Goal: Transaction & Acquisition: Subscribe to service/newsletter

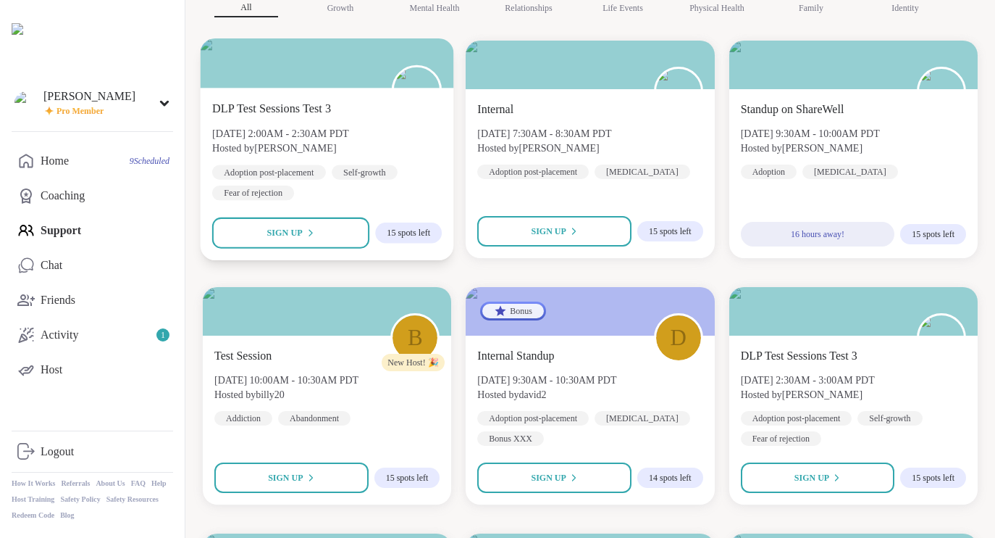
scroll to position [187, 0]
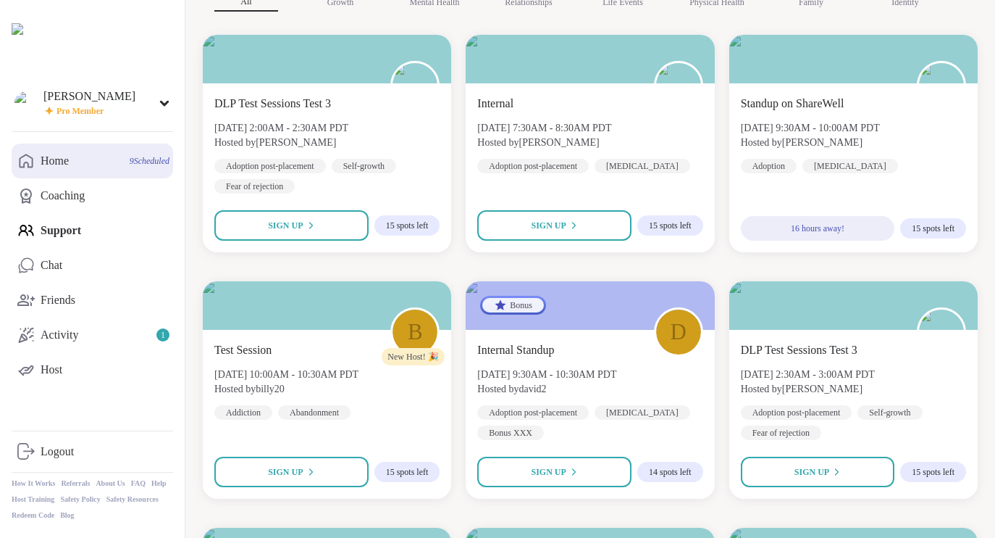
click at [96, 170] on link "Home 9 Scheduled" at bounding box center [93, 160] width 162 height 35
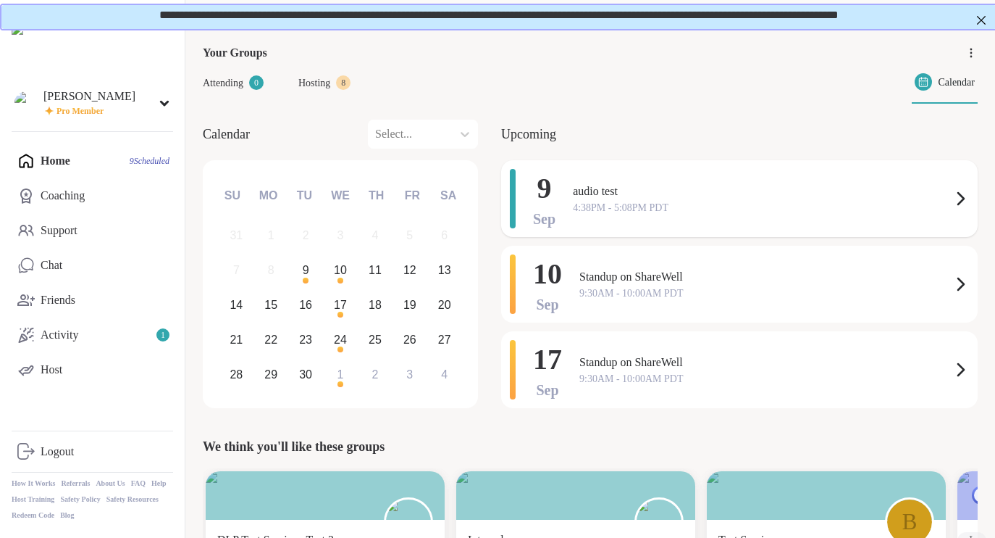
click at [563, 204] on div "9 Sep audio test 4:38PM - 5:08PM PDT" at bounding box center [739, 198] width 477 height 77
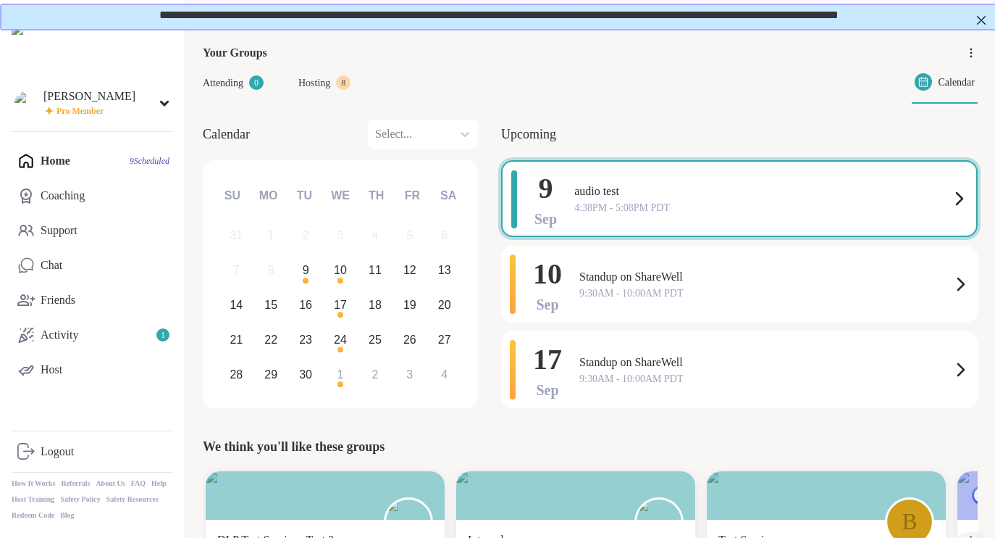
click at [498, 162] on div "Calendar Select... Previous Month Next Month September 2025 Su Mo Tu We Th Fr S…" at bounding box center [590, 266] width 775 height 293
click at [584, 227] on div "9 Sep audio test 4:38PM - 5:08PM PDT" at bounding box center [739, 198] width 477 height 77
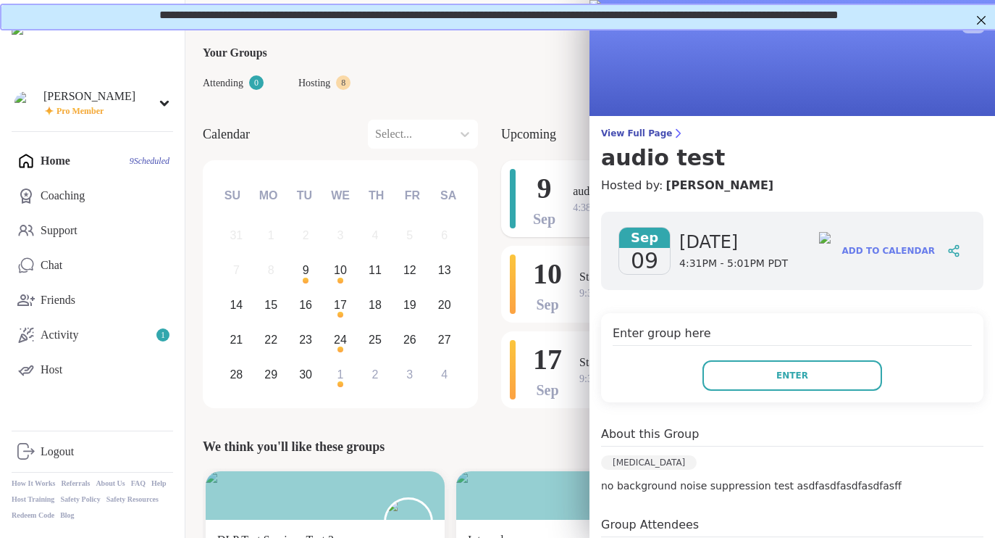
click at [527, 207] on div "9 Sep" at bounding box center [533, 198] width 46 height 59
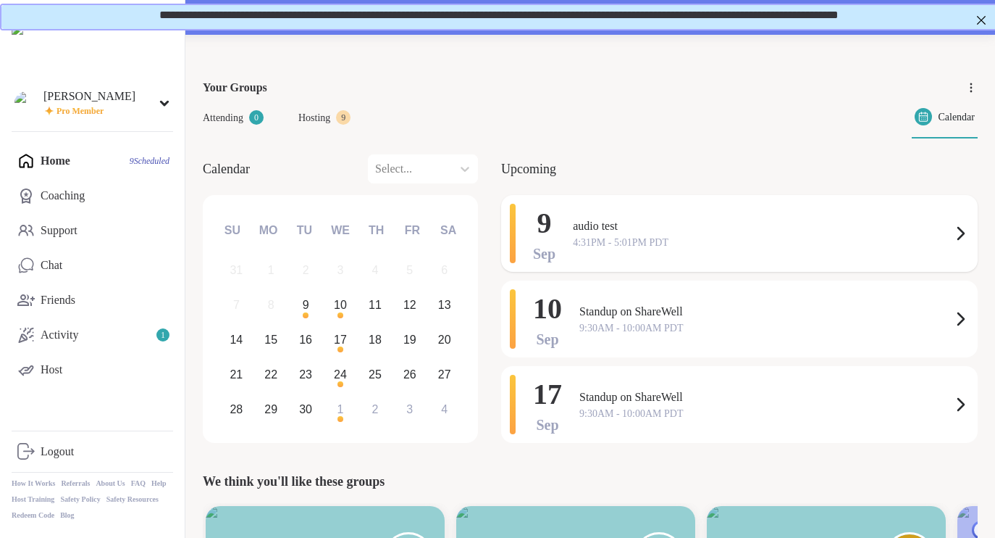
click at [601, 227] on span "audio test" at bounding box center [762, 225] width 379 height 17
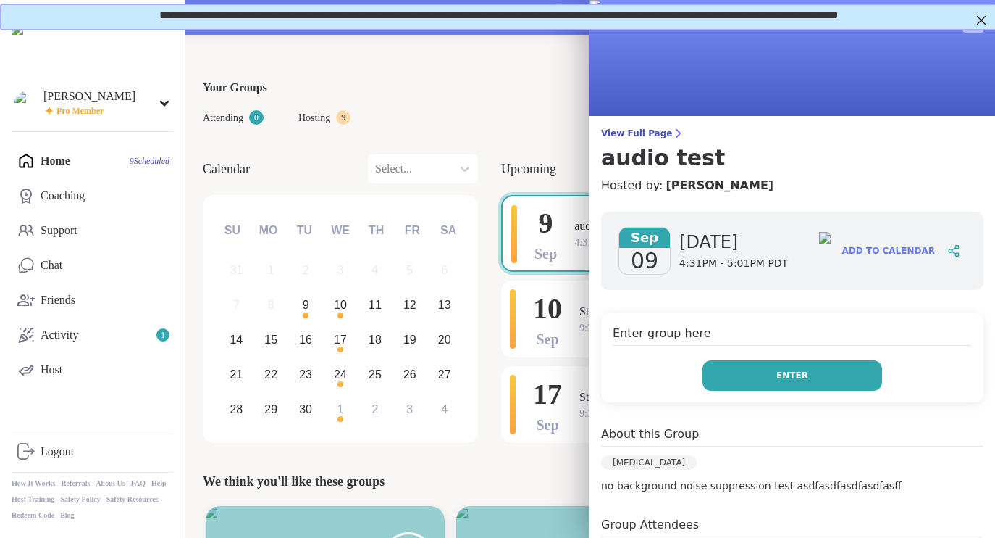
click at [786, 375] on button "Enter" at bounding box center [793, 375] width 180 height 30
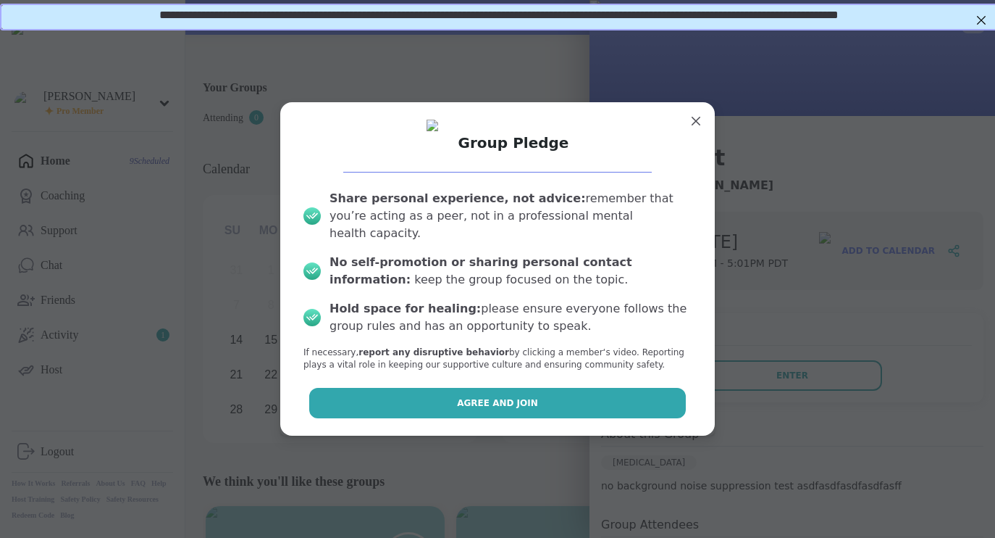
click at [613, 388] on button "Agree and Join" at bounding box center [497, 403] width 377 height 30
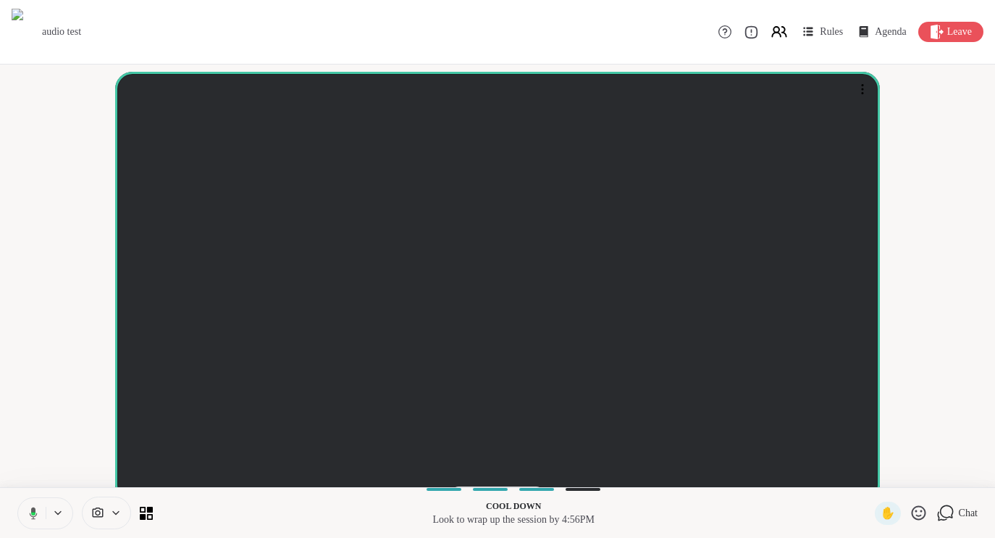
click at [113, 514] on icon at bounding box center [116, 512] width 12 height 12
click at [54, 508] on icon at bounding box center [58, 512] width 12 height 12
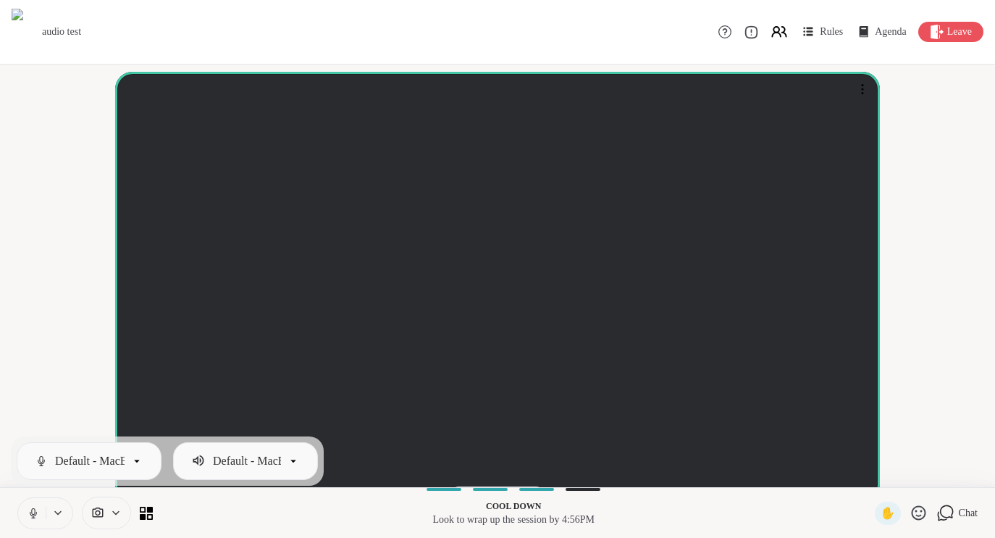
click at [54, 508] on icon at bounding box center [58, 512] width 12 height 12
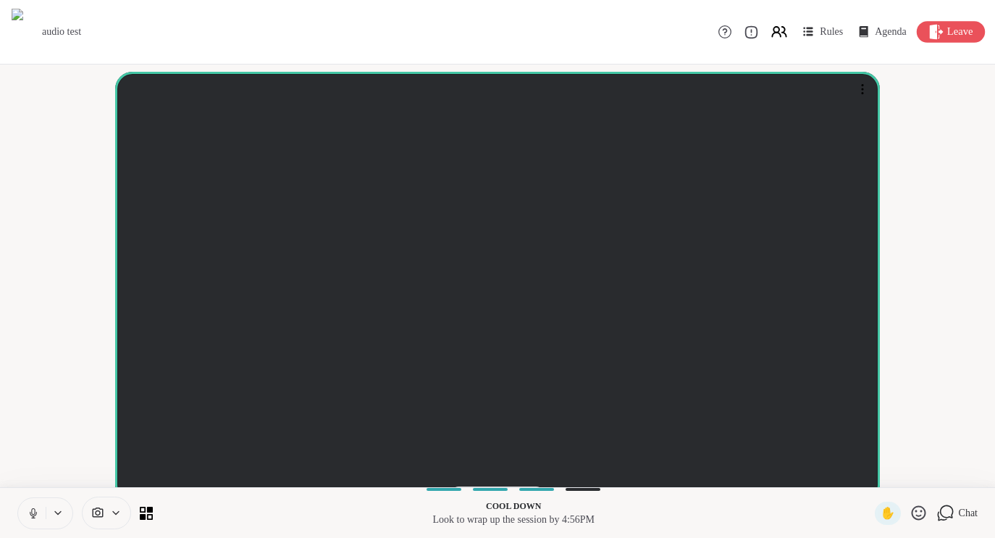
click at [958, 25] on span "Leave" at bounding box center [961, 32] width 26 height 15
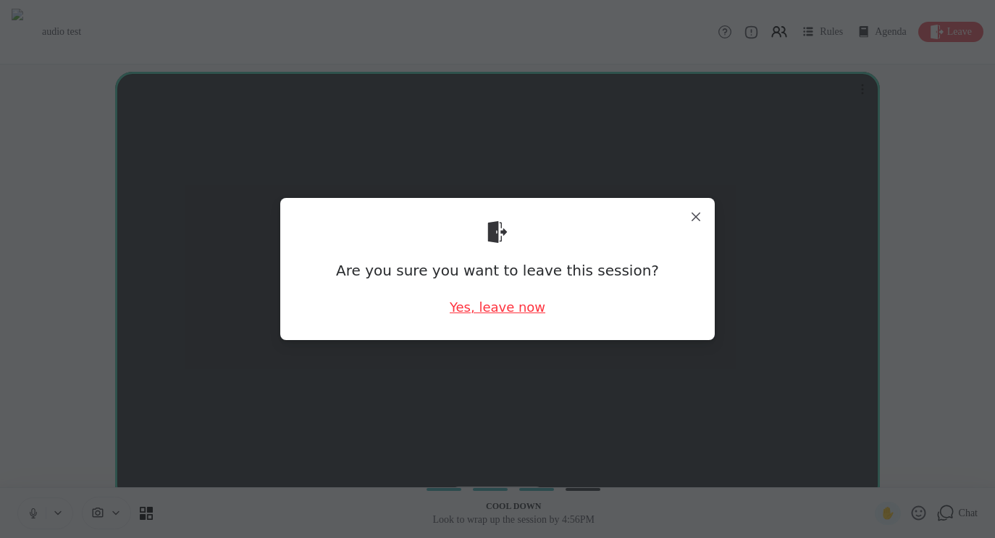
click at [509, 314] on div "Yes, leave now" at bounding box center [498, 307] width 96 height 18
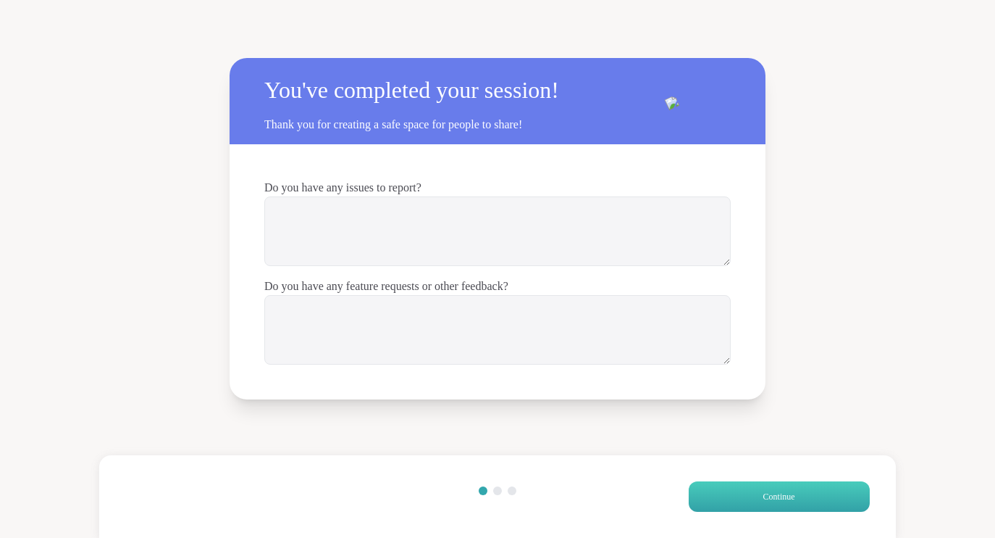
click at [764, 497] on span "Continue" at bounding box center [780, 496] width 32 height 13
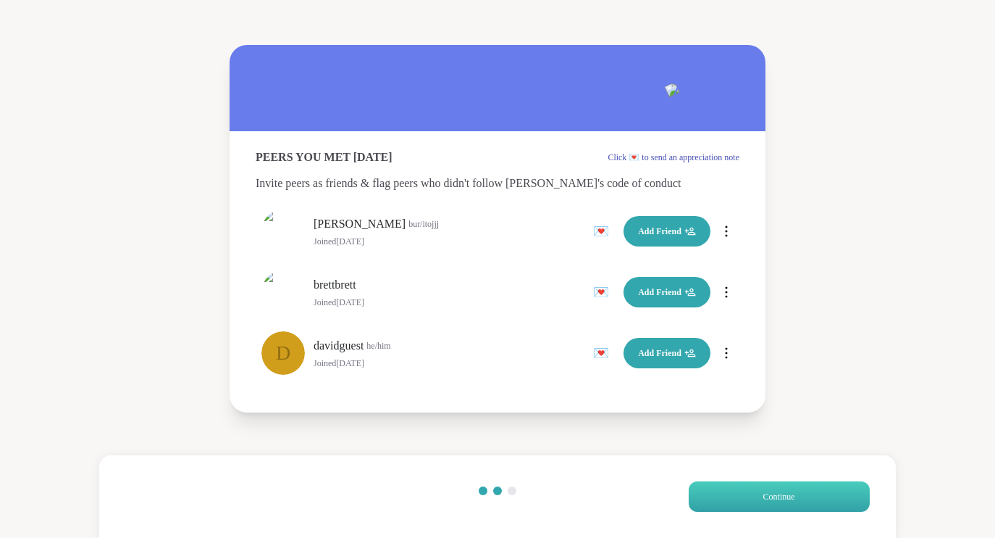
click at [764, 497] on span "Continue" at bounding box center [780, 496] width 32 height 13
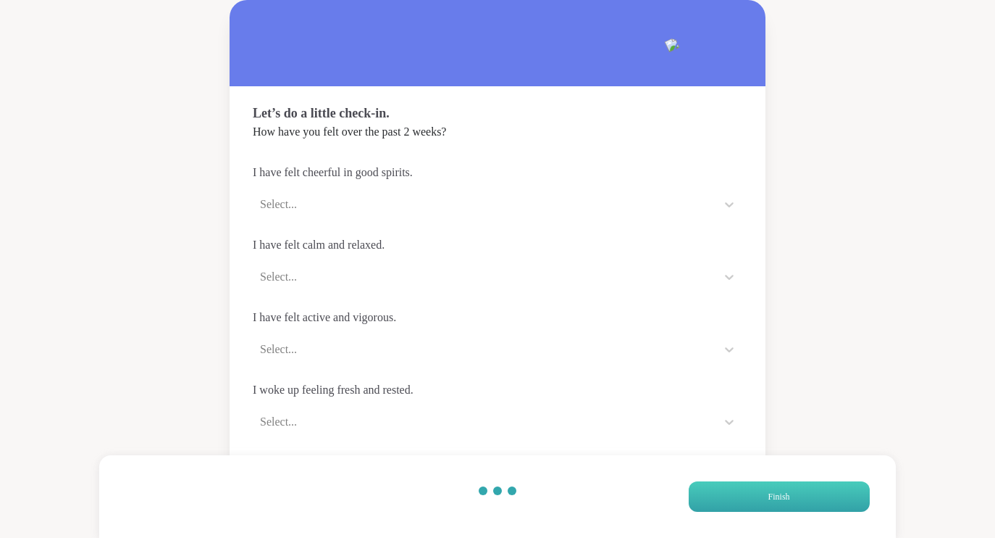
click at [761, 497] on button "Finish" at bounding box center [779, 496] width 181 height 30
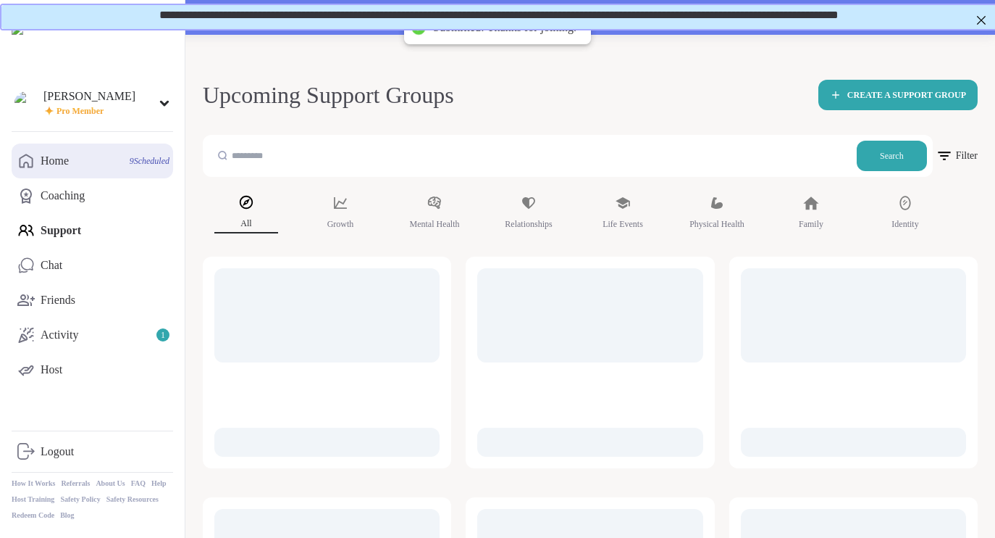
click at [104, 166] on link "Home 9 Scheduled" at bounding box center [93, 160] width 162 height 35
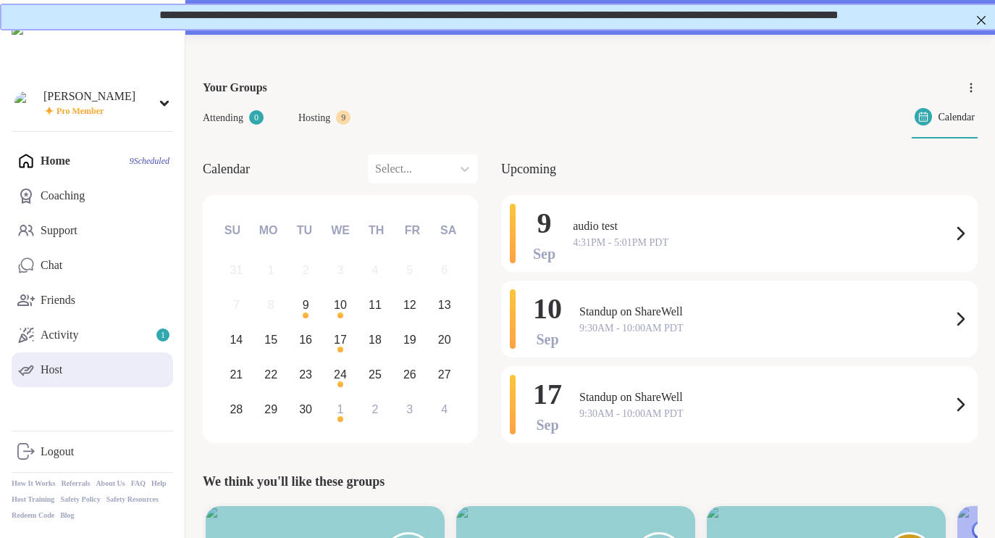
click at [80, 367] on link "Host" at bounding box center [93, 369] width 162 height 35
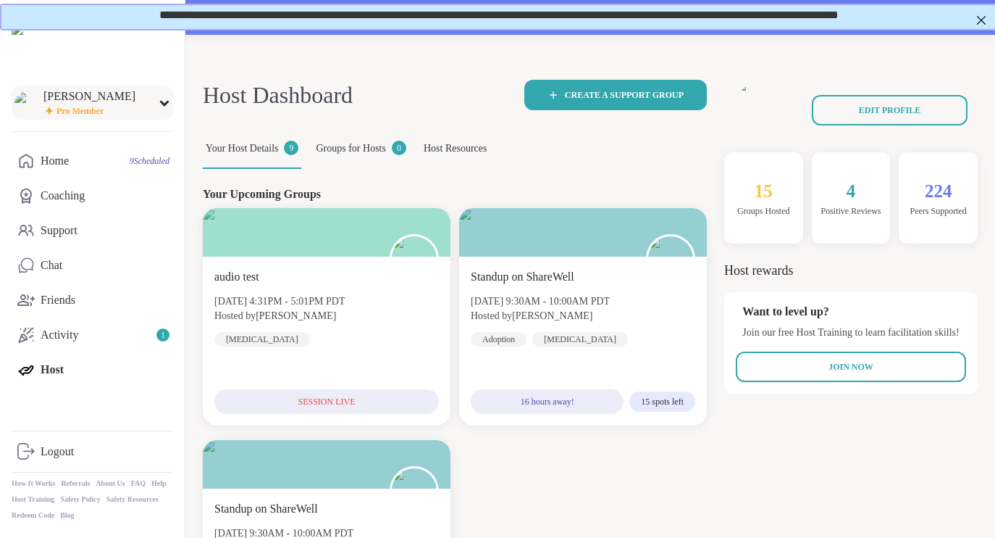
click at [60, 114] on span "Pro Member" at bounding box center [80, 111] width 47 height 12
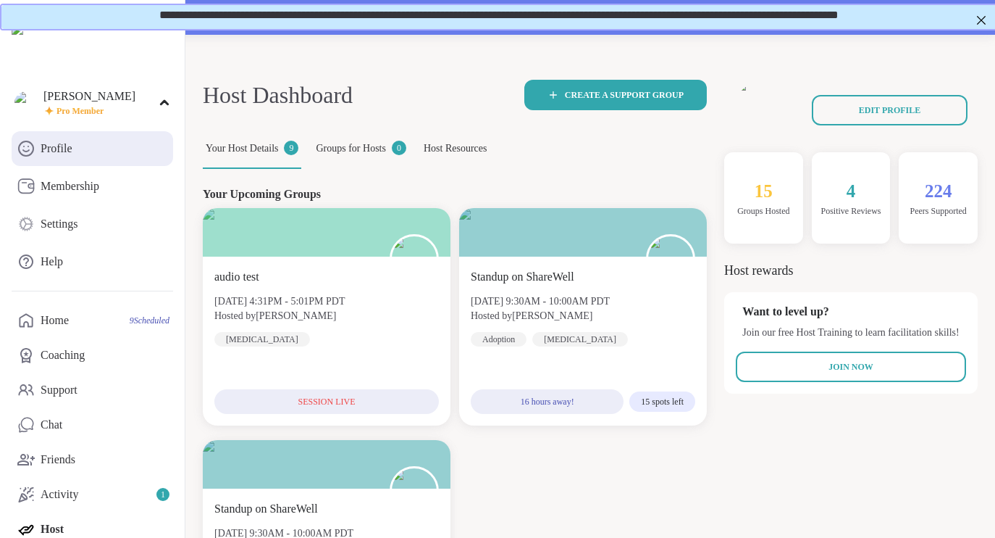
click at [70, 149] on div "Profile" at bounding box center [57, 149] width 32 height 16
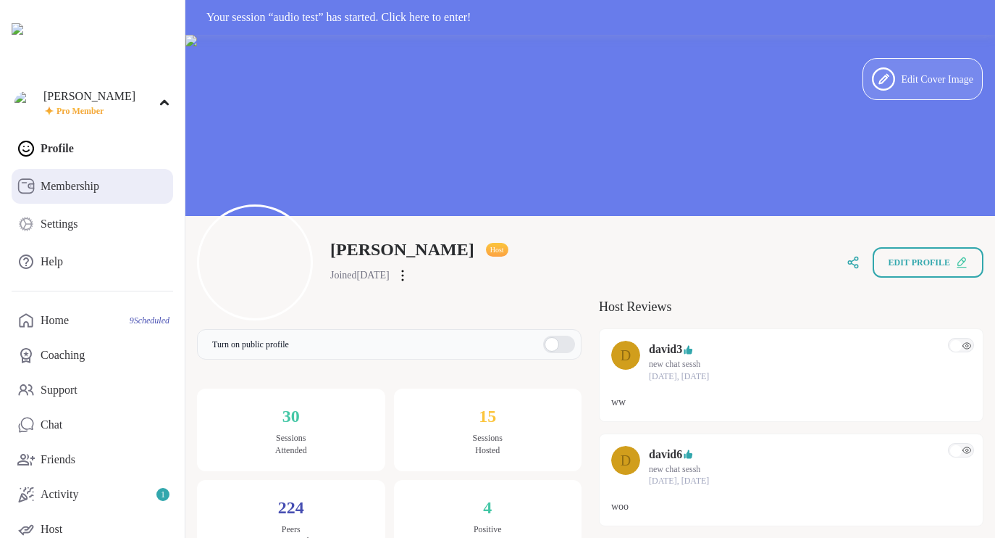
click at [75, 170] on link "Membership" at bounding box center [93, 186] width 162 height 35
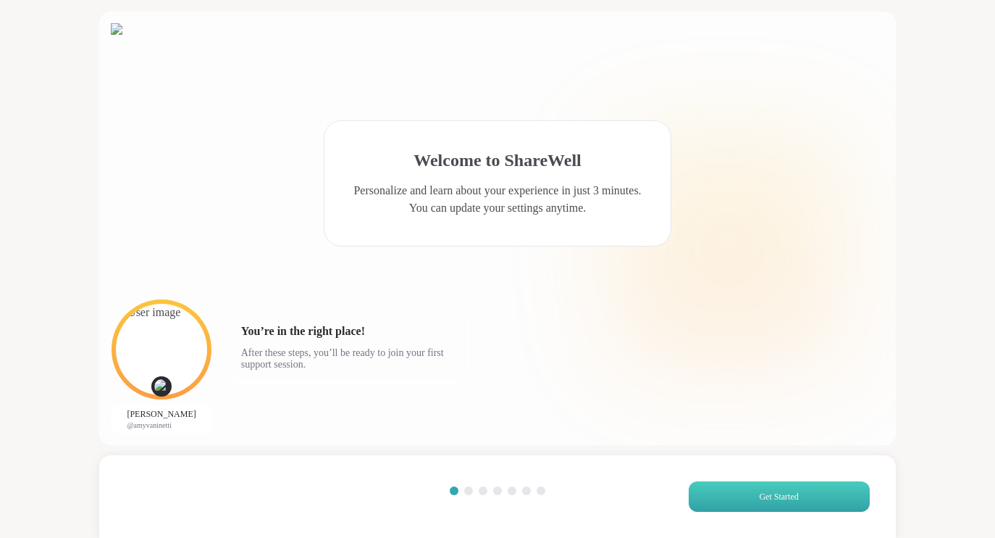
click at [806, 490] on button "Get Started" at bounding box center [779, 496] width 181 height 30
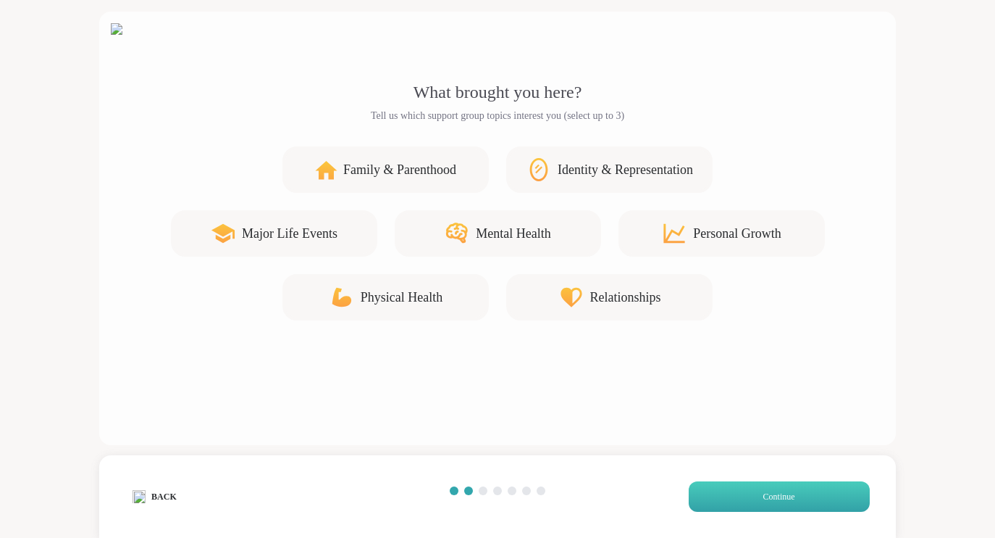
click at [806, 490] on button "Continue" at bounding box center [779, 496] width 181 height 30
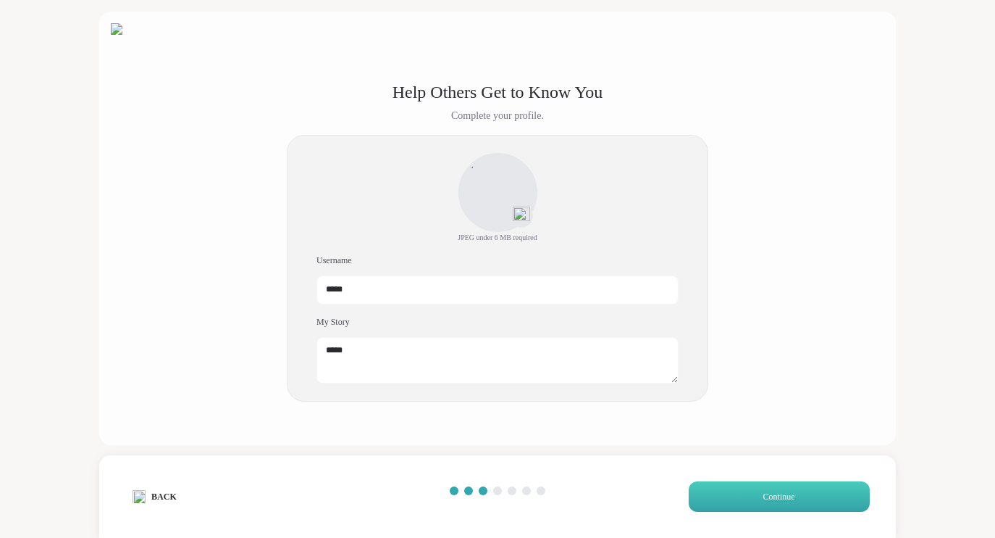
click at [806, 491] on button "Continue" at bounding box center [779, 496] width 181 height 30
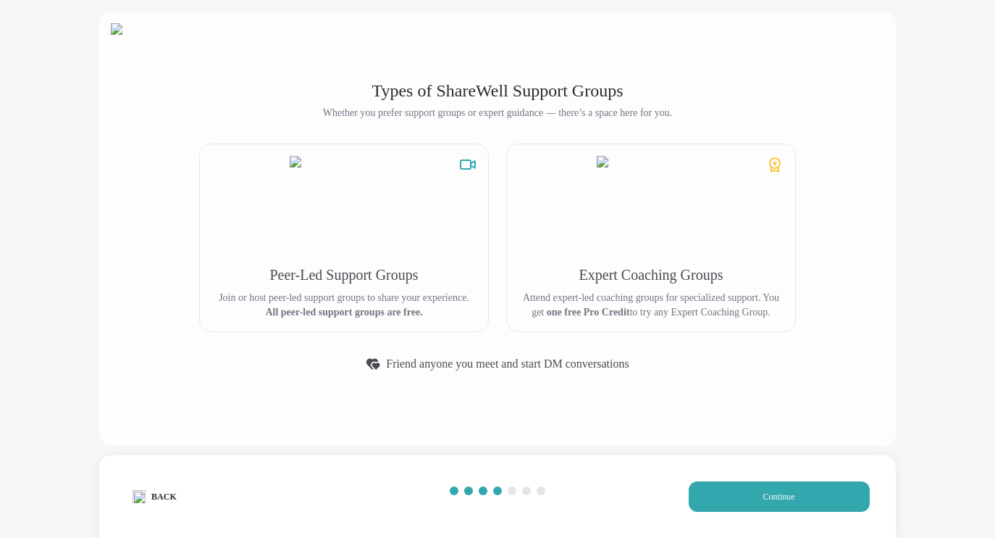
click at [160, 488] on button "Back" at bounding box center [154, 496] width 58 height 30
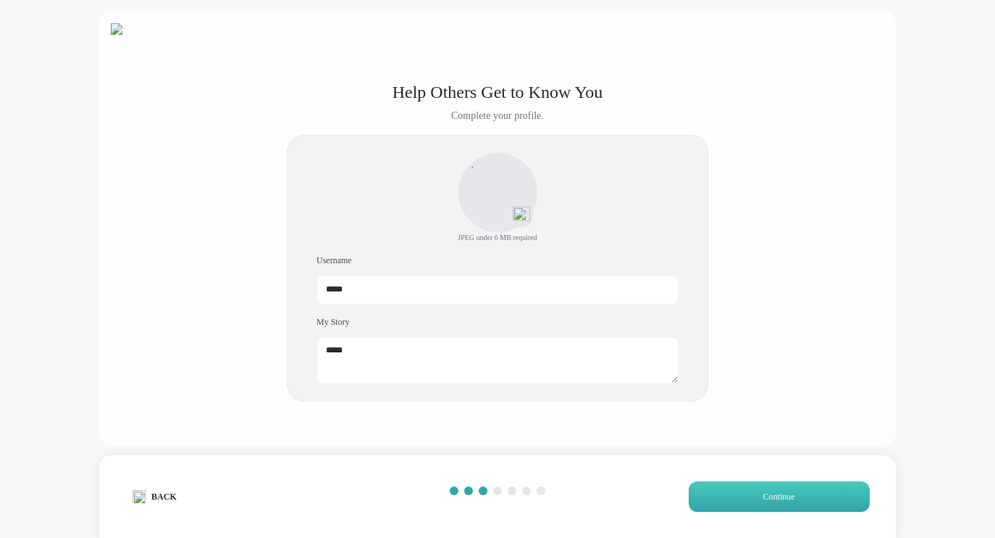
click at [743, 494] on button "Continue" at bounding box center [779, 496] width 181 height 30
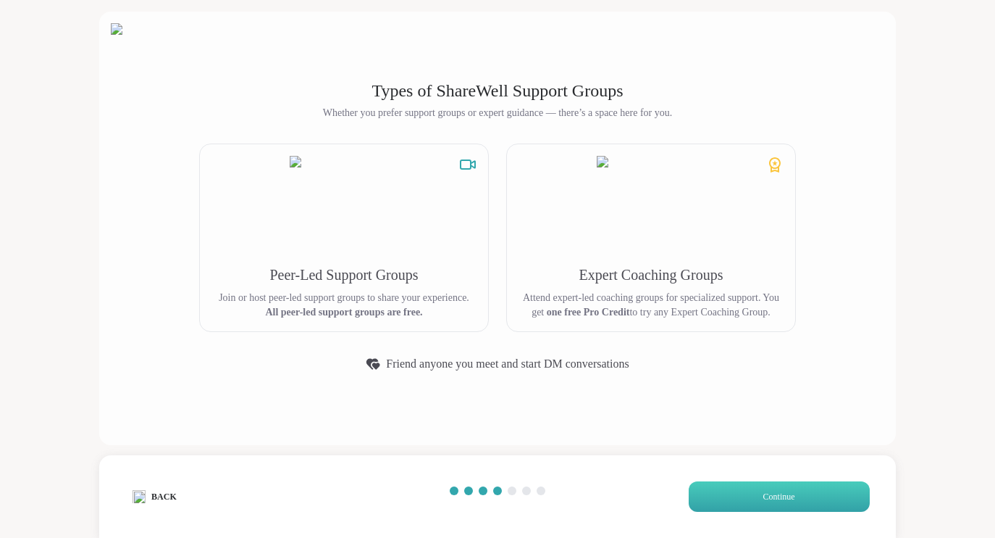
click at [743, 494] on button "Continue" at bounding box center [779, 496] width 181 height 30
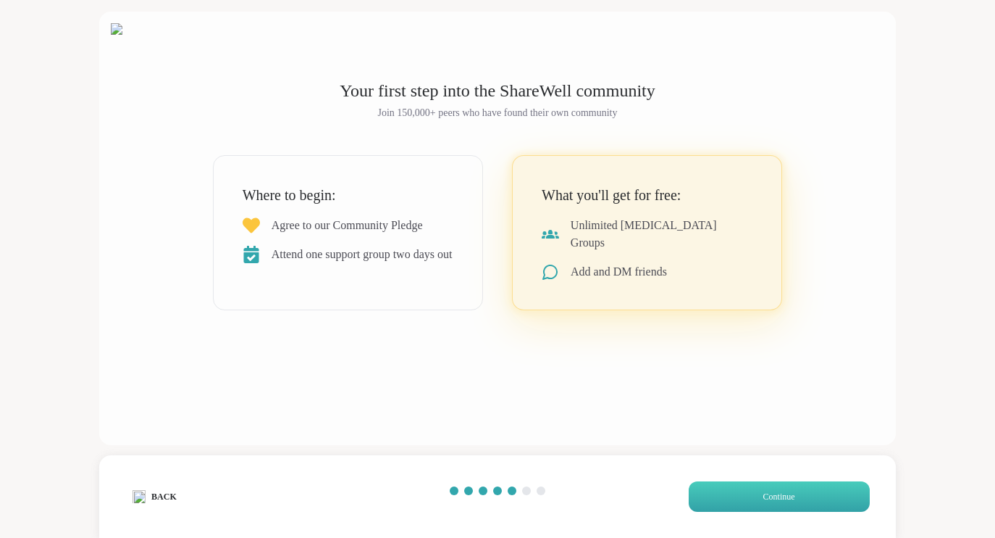
click at [743, 494] on button "Continue" at bounding box center [779, 496] width 181 height 30
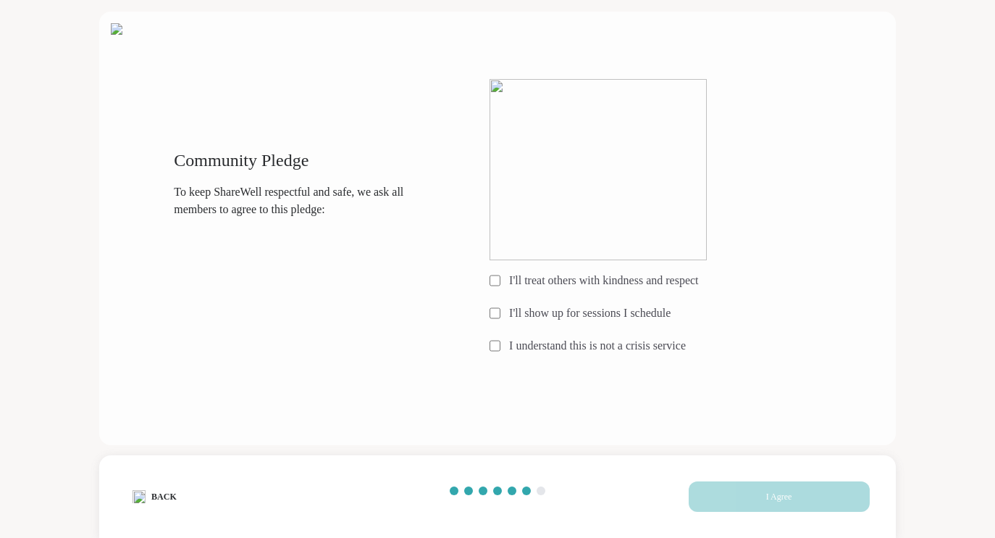
click at [593, 262] on div "I'll treat others with kindness and respect I'll show up for sessions I schedul…" at bounding box center [670, 218] width 361 height 279
click at [593, 280] on label "I'll treat others with kindness and respect" at bounding box center [603, 280] width 189 height 17
click at [593, 317] on label "I'll show up for sessions I schedule" at bounding box center [590, 312] width 162 height 17
click at [593, 340] on label "I understand this is not a crisis service" at bounding box center [597, 345] width 177 height 17
click at [735, 500] on button "I Agree" at bounding box center [779, 496] width 181 height 30
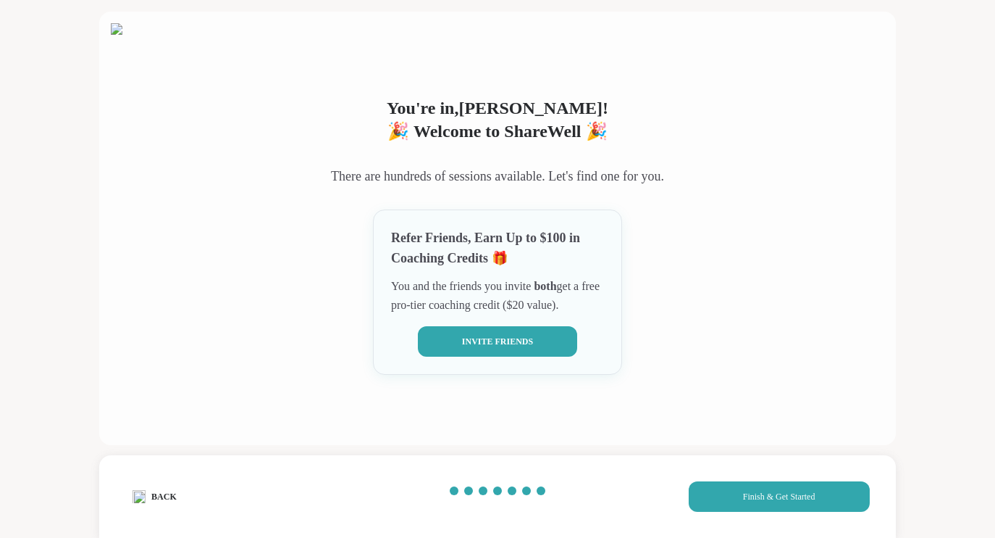
click at [549, 336] on button "Invite Friends" at bounding box center [498, 341] width 160 height 30
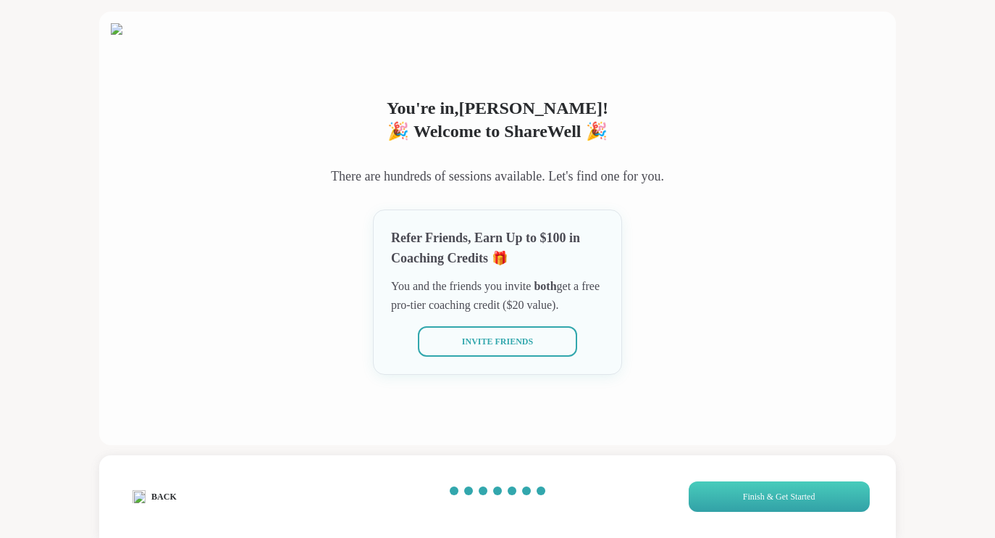
click at [763, 493] on span "Finish & Get Started" at bounding box center [779, 496] width 72 height 13
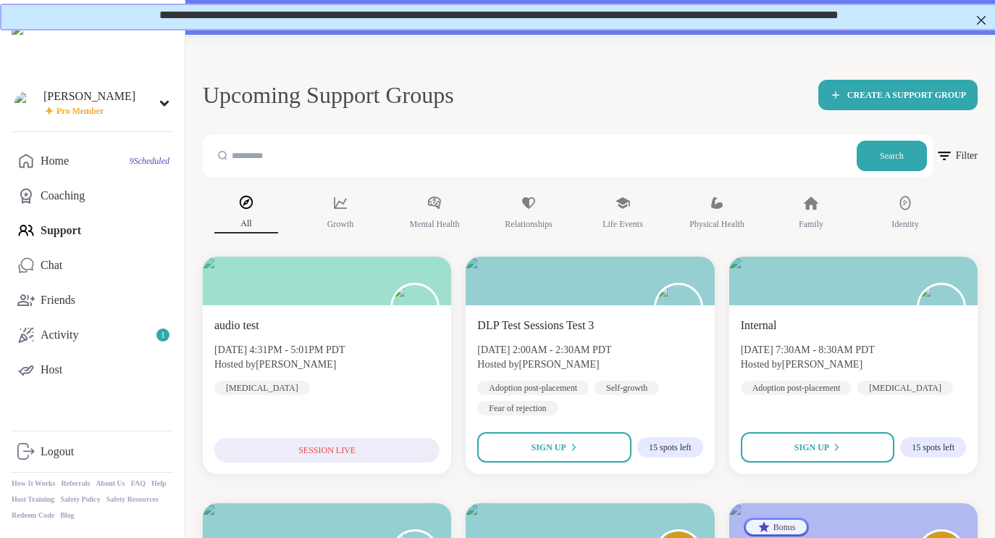
click at [83, 121] on div "david Pro Member Profile Membership Settings Help Home 9 Scheduled Coaching Sup…" at bounding box center [92, 269] width 185 height 538
click at [104, 114] on span "Pro Member" at bounding box center [80, 111] width 47 height 12
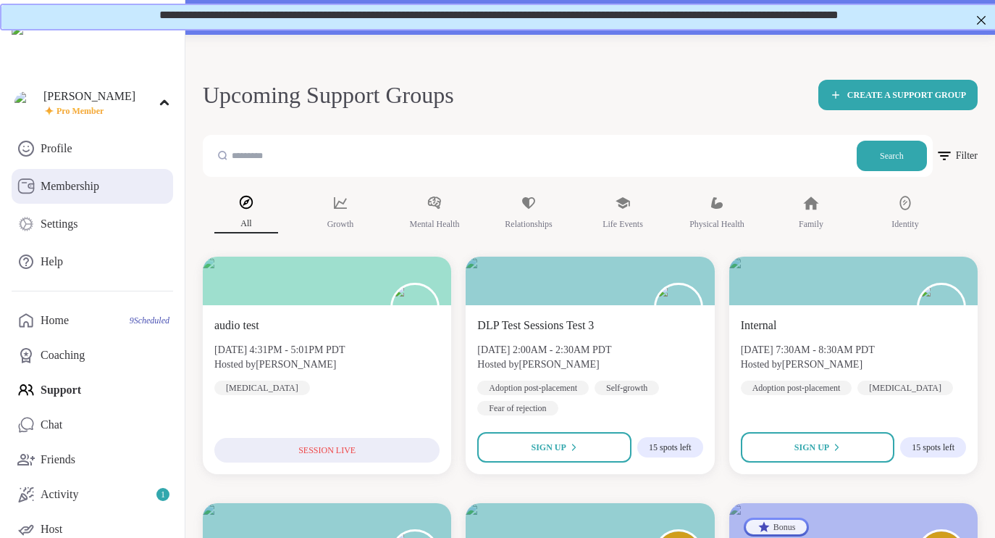
click at [107, 174] on link "Membership" at bounding box center [93, 186] width 162 height 35
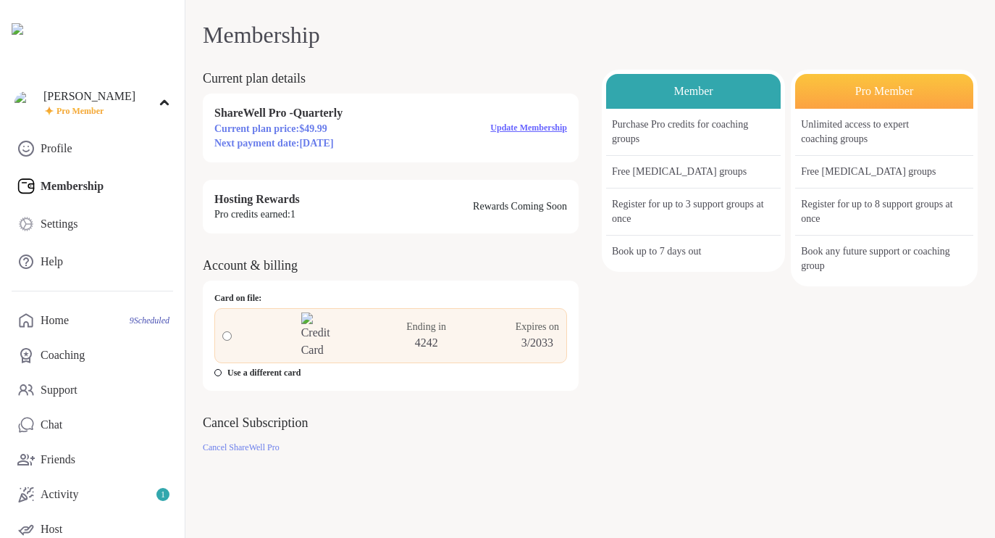
click at [506, 130] on span "Update Membership" at bounding box center [528, 127] width 77 height 10
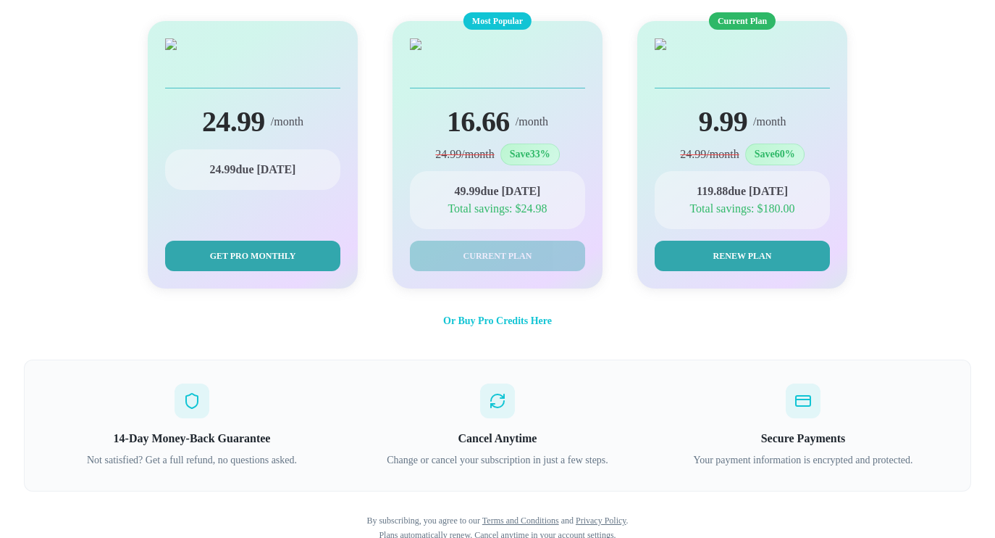
scroll to position [269, 0]
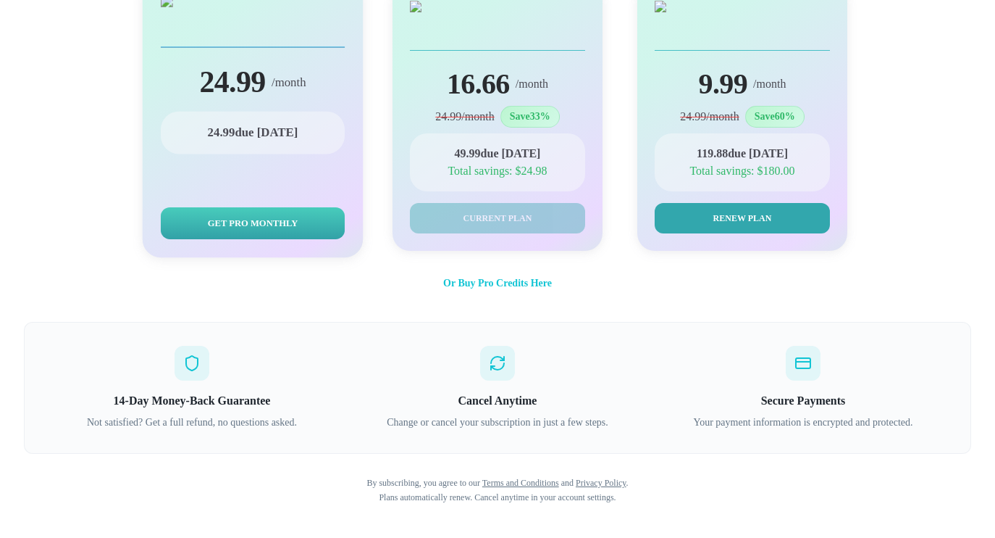
click at [282, 222] on span "Get Pro Monthly" at bounding box center [253, 223] width 91 height 14
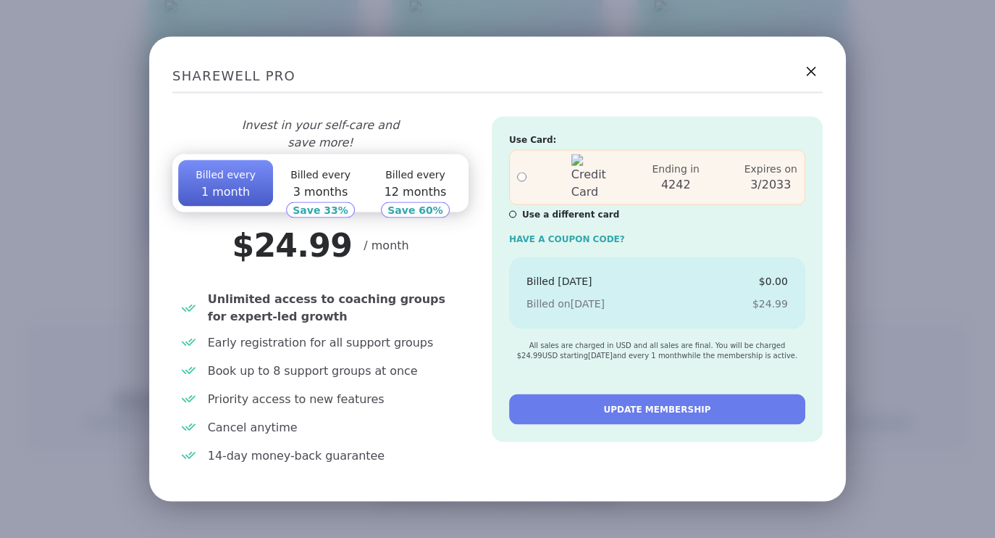
click at [814, 78] on icon at bounding box center [811, 71] width 18 height 18
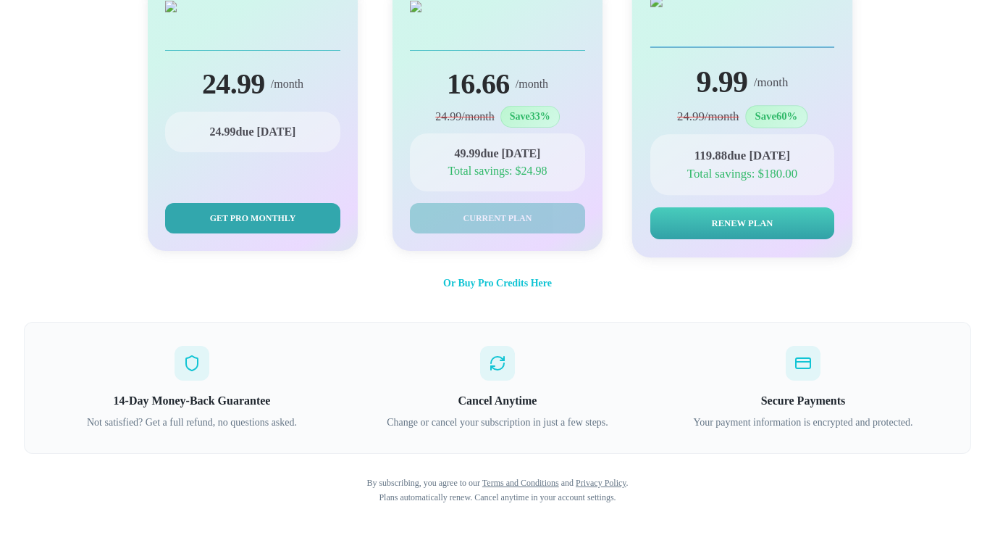
click at [697, 227] on button "Renew Plan" at bounding box center [743, 223] width 184 height 32
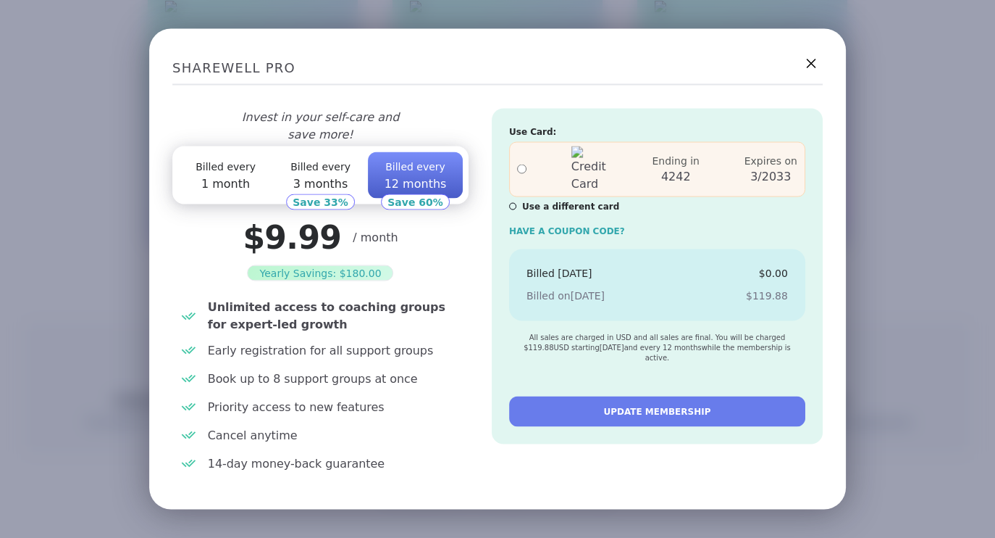
click at [812, 70] on icon at bounding box center [811, 63] width 18 height 18
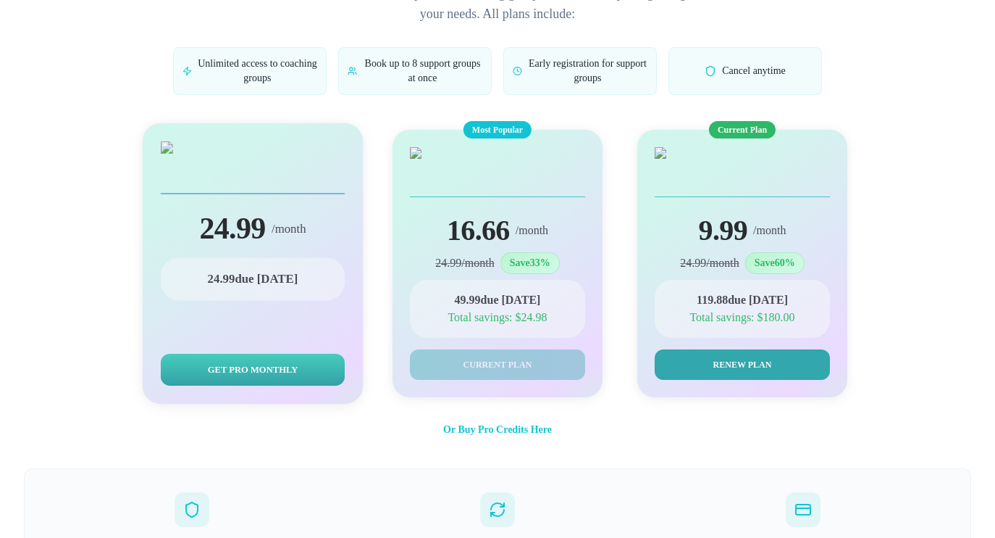
scroll to position [131, 0]
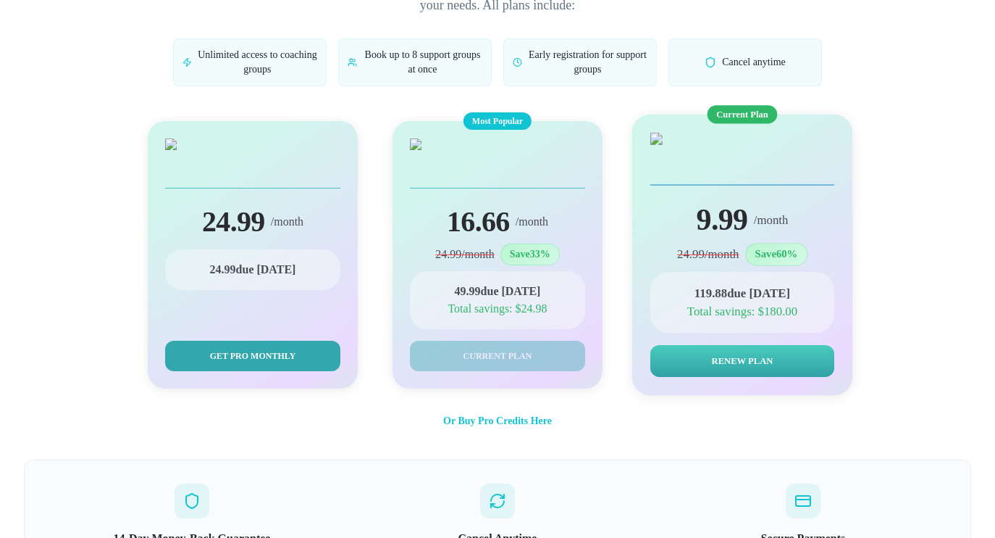
click at [667, 369] on button "Renew Plan" at bounding box center [743, 361] width 184 height 32
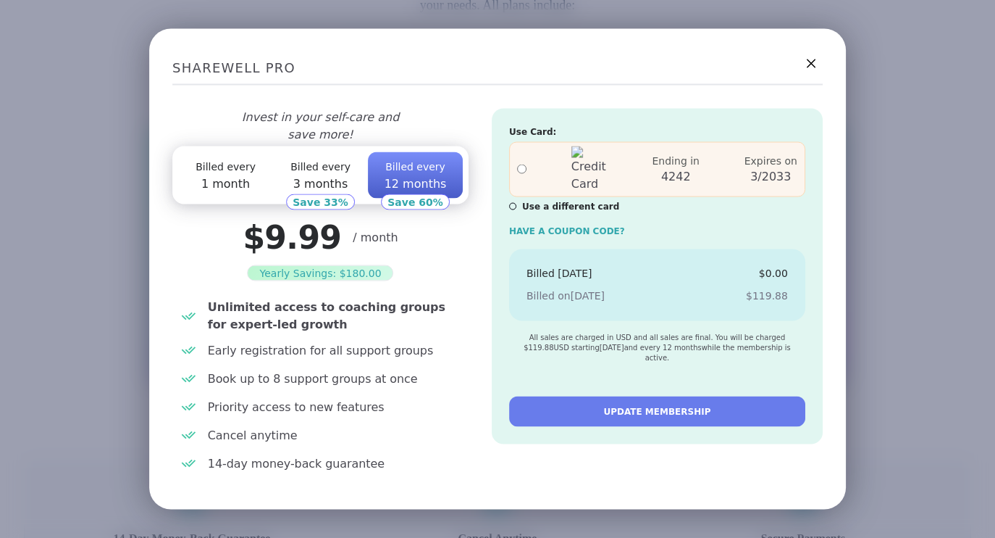
click at [614, 401] on button "UPDATE MEMBERSHIP" at bounding box center [657, 411] width 296 height 30
